Goal: Navigation & Orientation: Understand site structure

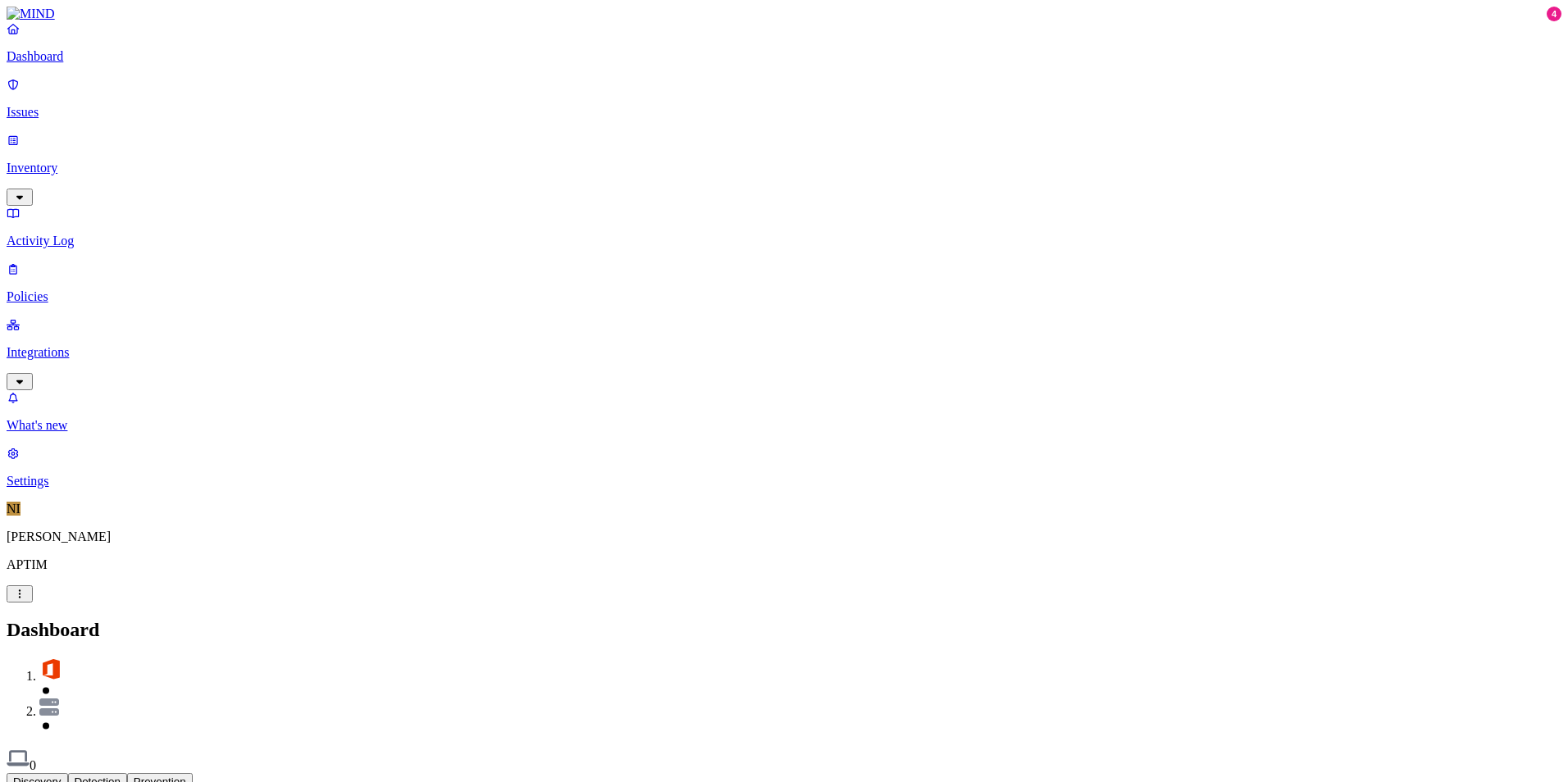
click at [833, 773] on div "Discovery Detection Prevention" at bounding box center [784, 782] width 1555 height 17
click at [98, 345] on p "Integrations" at bounding box center [784, 352] width 1555 height 15
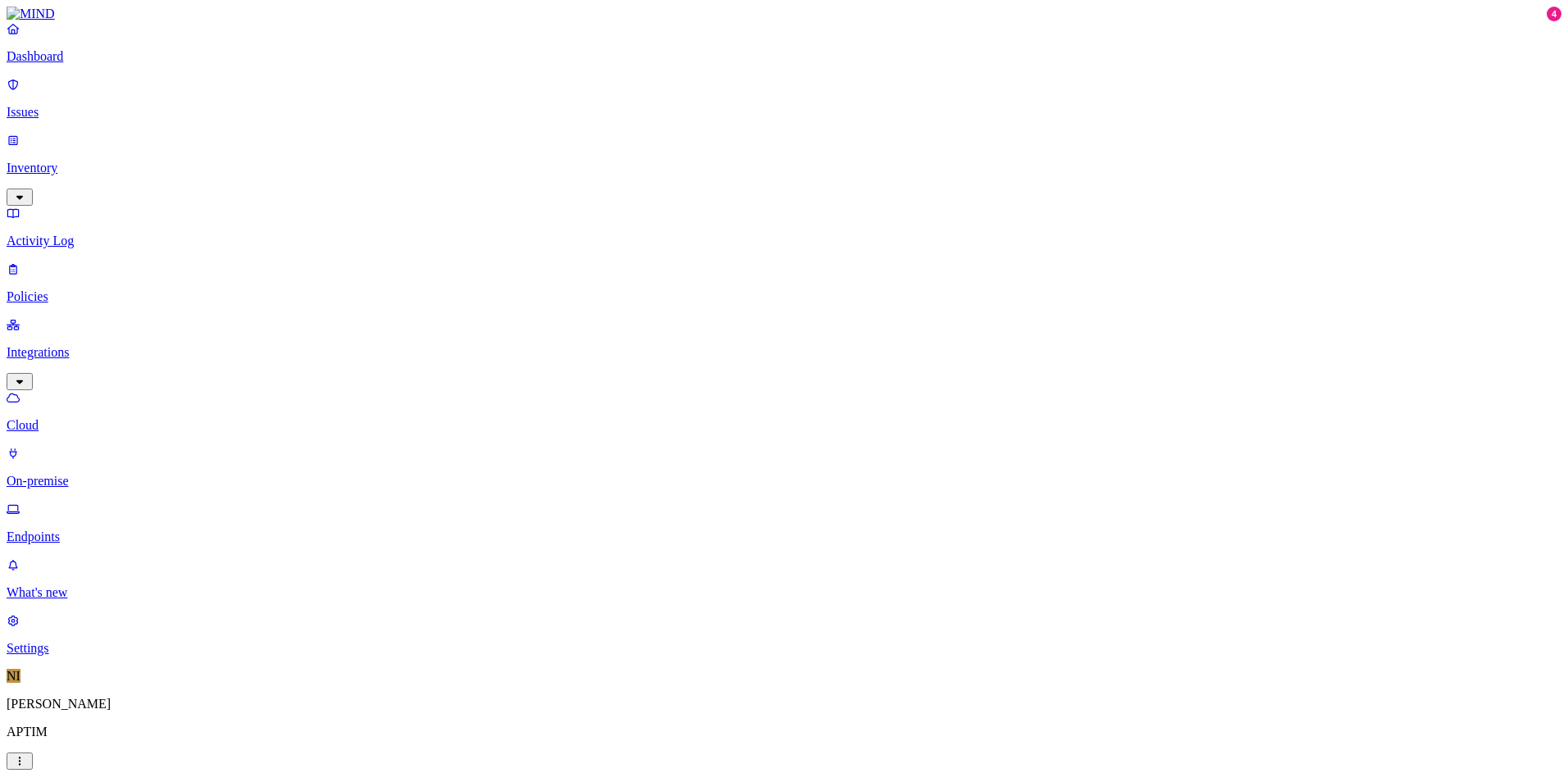
click at [112, 474] on p "On-premise" at bounding box center [784, 481] width 1555 height 15
click at [102, 529] on p "Endpoints" at bounding box center [784, 536] width 1555 height 15
click at [103, 446] on link "On-premise" at bounding box center [784, 467] width 1555 height 43
click at [98, 64] on p "Dashboard" at bounding box center [784, 56] width 1555 height 15
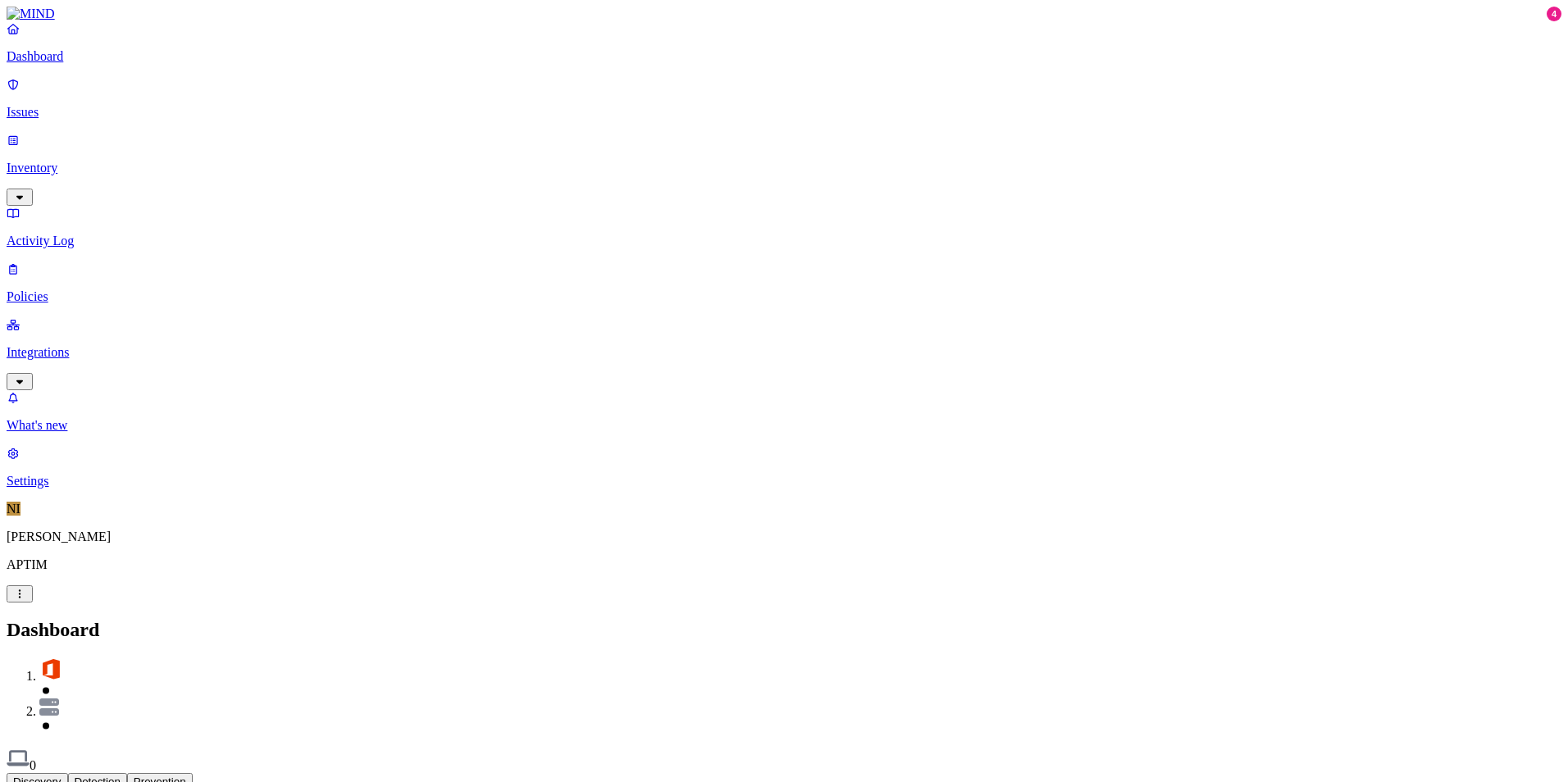
click at [864, 773] on div "Discovery Detection Prevention" at bounding box center [784, 782] width 1555 height 17
